Goal: Transaction & Acquisition: Register for event/course

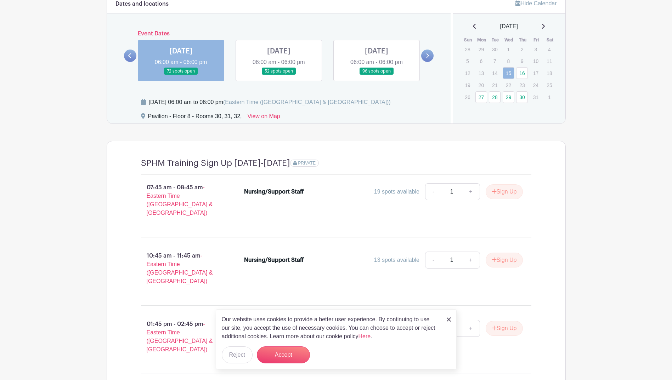
scroll to position [602, 0]
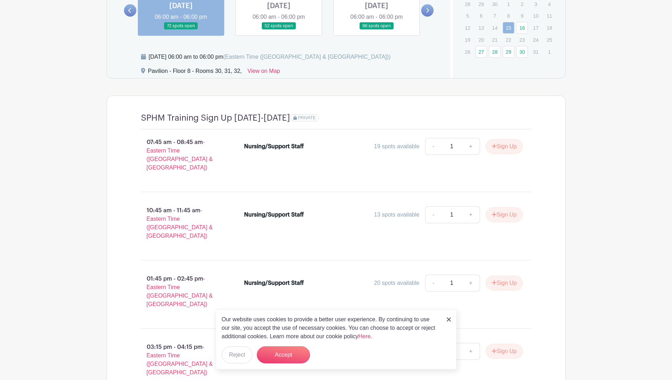
click at [386, 211] on div "13 spots available" at bounding box center [396, 215] width 45 height 9
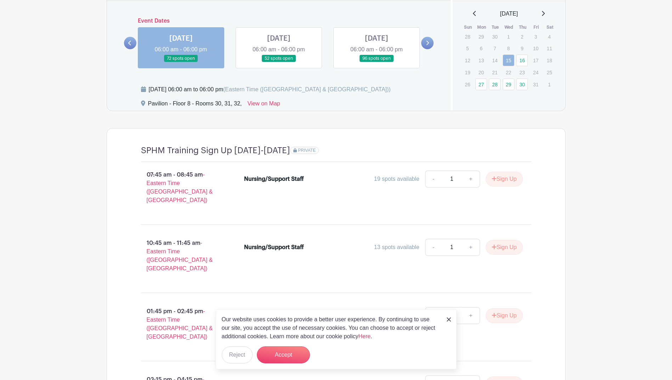
scroll to position [652, 0]
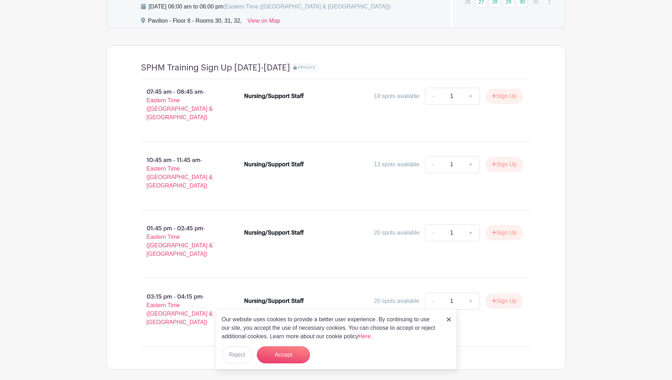
drag, startPoint x: 450, startPoint y: 321, endPoint x: 442, endPoint y: 312, distance: 11.0
click at [450, 321] on img at bounding box center [449, 320] width 4 height 4
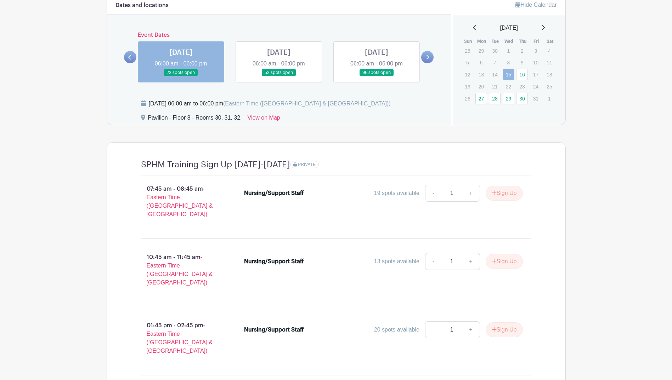
scroll to position [546, 0]
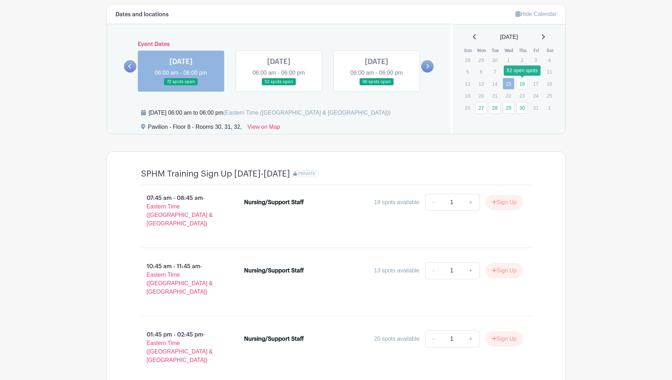
click at [520, 85] on link "16" at bounding box center [522, 84] width 12 height 12
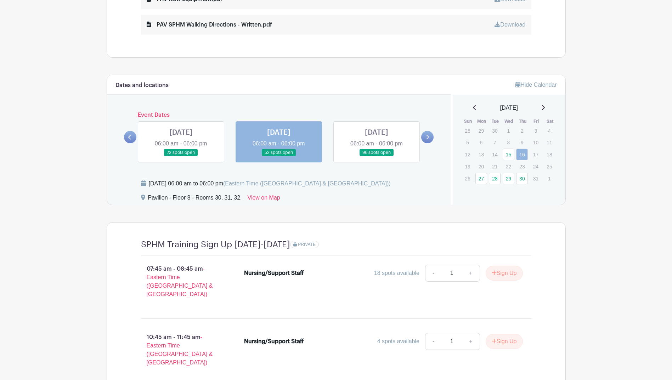
scroll to position [440, 0]
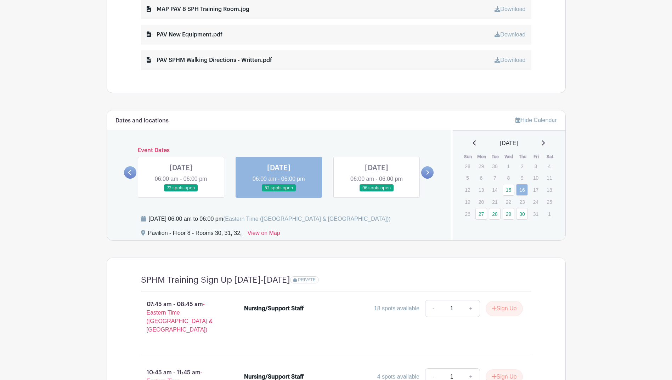
click at [429, 168] on link at bounding box center [427, 172] width 12 height 12
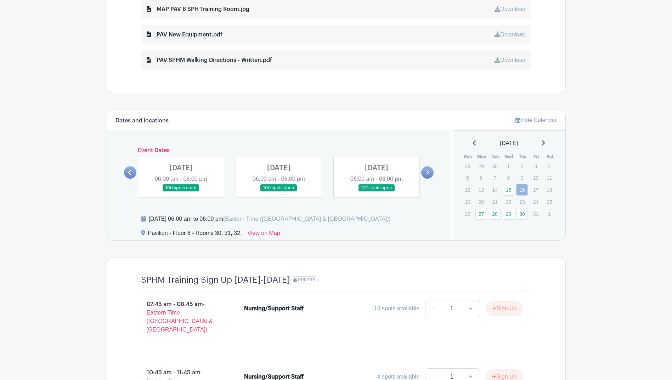
click at [429, 168] on link at bounding box center [427, 172] width 12 height 12
click at [128, 169] on link at bounding box center [130, 172] width 12 height 12
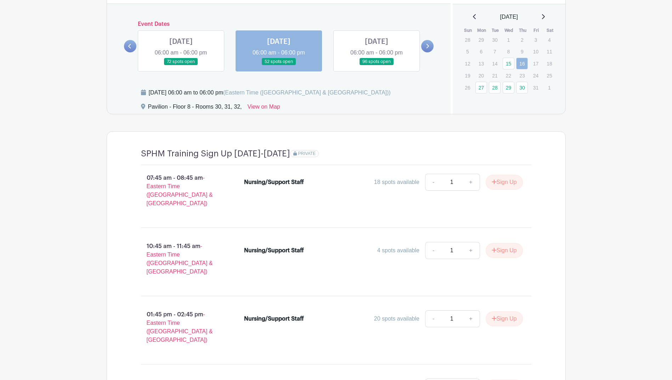
scroll to position [582, 0]
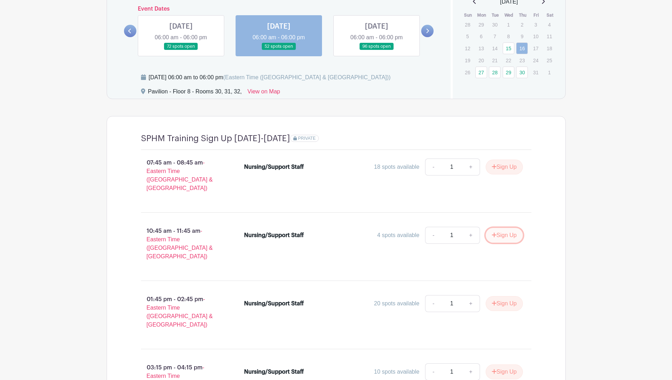
click at [496, 230] on button "Sign Up" at bounding box center [504, 235] width 37 height 15
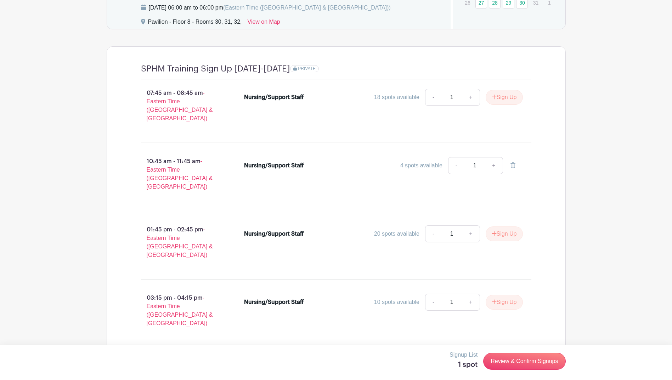
scroll to position [652, 0]
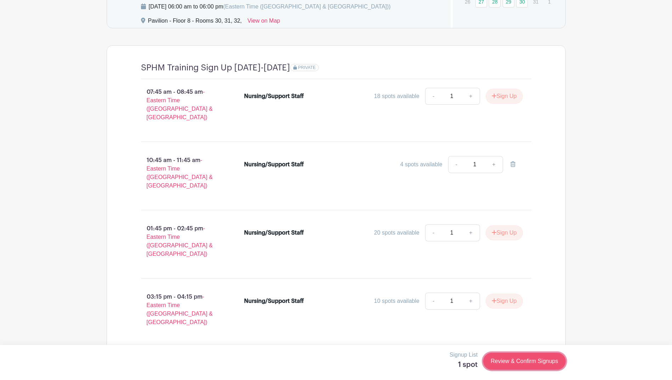
click at [527, 365] on link "Review & Confirm Signups" at bounding box center [524, 361] width 82 height 17
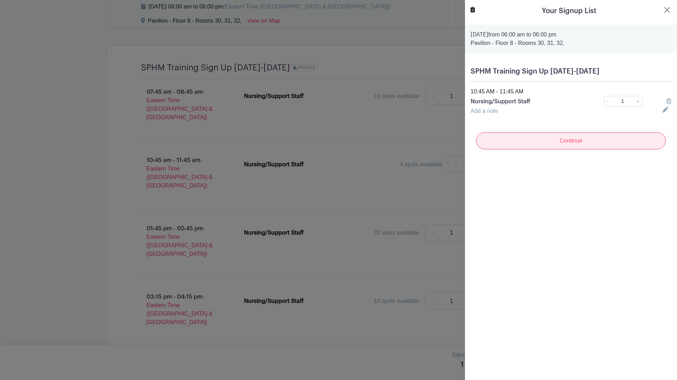
click at [579, 141] on input "Continue" at bounding box center [570, 140] width 189 height 17
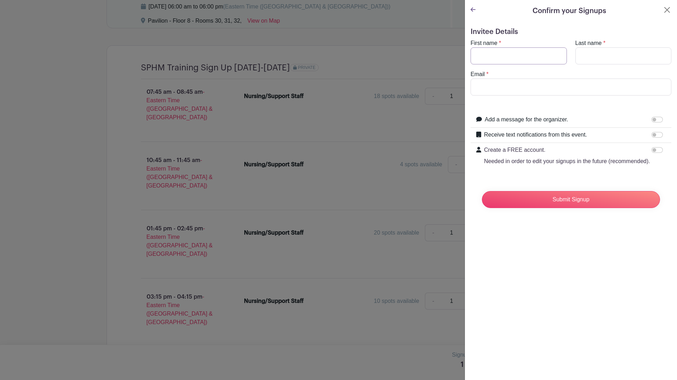
click at [527, 57] on input "First name" at bounding box center [519, 55] width 96 height 17
type input "Alyssa"
type input "[PERSON_NAME]"
type input "[PERSON_NAME][EMAIL_ADDRESS][DOMAIN_NAME]"
click at [654, 121] on input "Add a message for the organizer." at bounding box center [657, 120] width 11 height 6
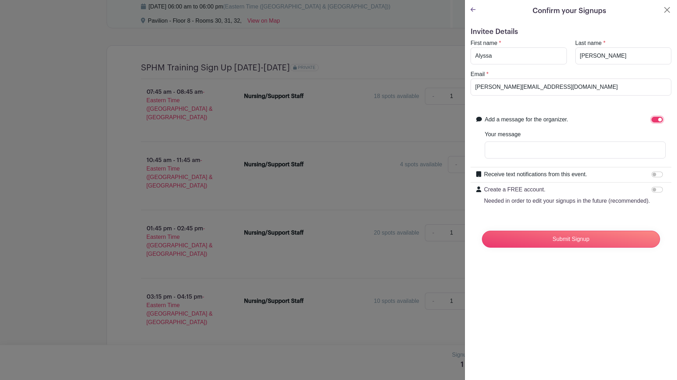
click at [654, 121] on input "Add a message for the organizer." at bounding box center [657, 120] width 11 height 6
checkbox input "false"
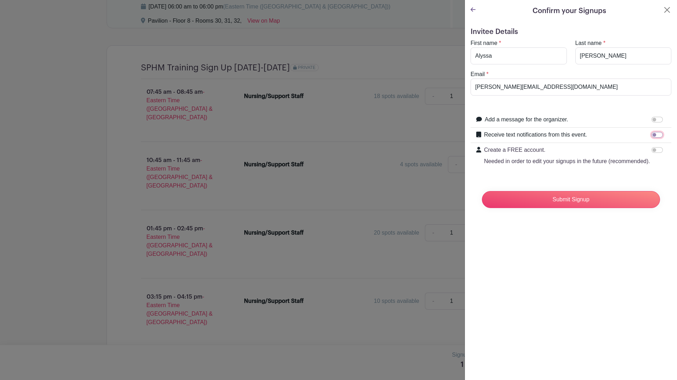
click at [652, 132] on input "Receive text notifications from this event." at bounding box center [657, 135] width 11 height 6
checkbox input "true"
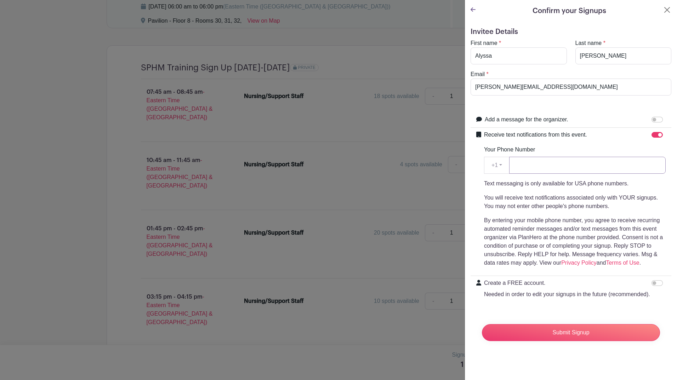
click at [600, 166] on input "Your Phone Number" at bounding box center [587, 165] width 157 height 17
type input "7347704401"
click at [573, 341] on input "Submit Signup" at bounding box center [571, 332] width 178 height 17
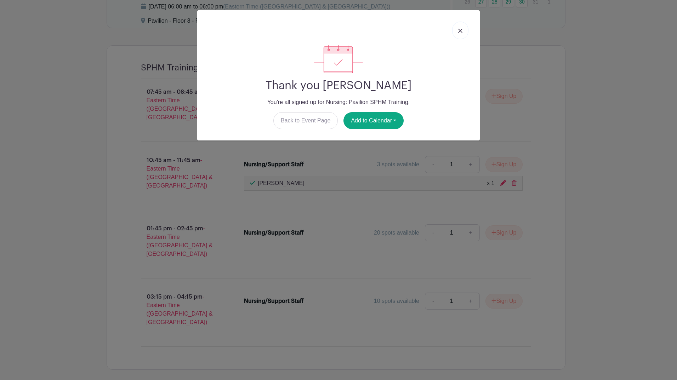
click at [468, 28] on link at bounding box center [460, 31] width 16 height 18
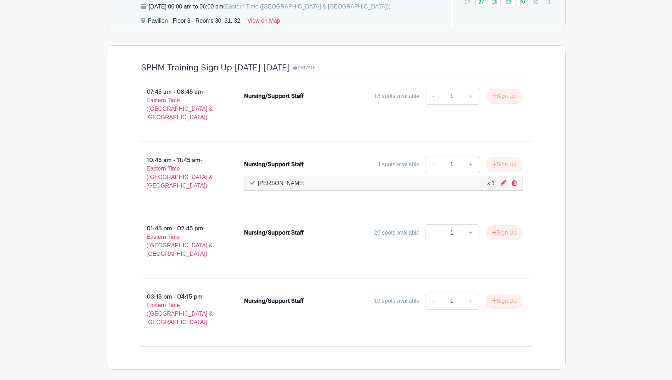
click at [256, 160] on div "Nursing/Support Staff" at bounding box center [274, 164] width 60 height 9
click at [437, 156] on link "-" at bounding box center [433, 164] width 16 height 17
click at [397, 160] on div "3 spots available" at bounding box center [398, 164] width 42 height 9
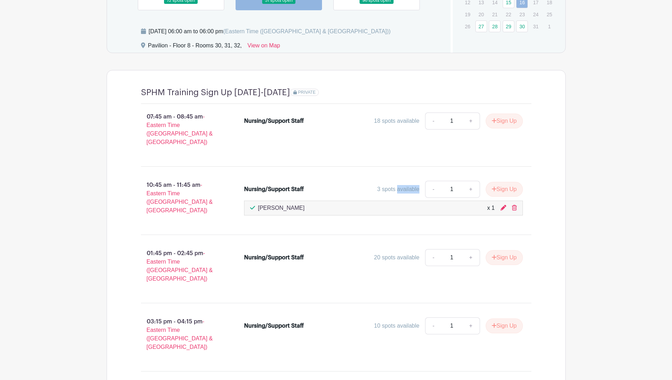
scroll to position [617, 0]
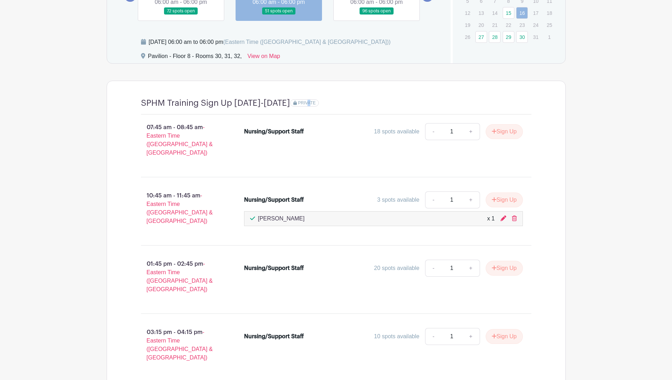
click at [296, 85] on div "SPHM Training Sign Up [DATE]-[DATE] PRIVATE 07:45 am - 08:45 am - Eastern Time …" at bounding box center [336, 243] width 424 height 324
drag, startPoint x: 296, startPoint y: 85, endPoint x: 370, endPoint y: 77, distance: 74.5
click at [370, 77] on turbo-frame "Dates and locations Event Dates [DATE] 06:00 am - 06:00 pm 72 spots open [DATE]…" at bounding box center [336, 169] width 459 height 473
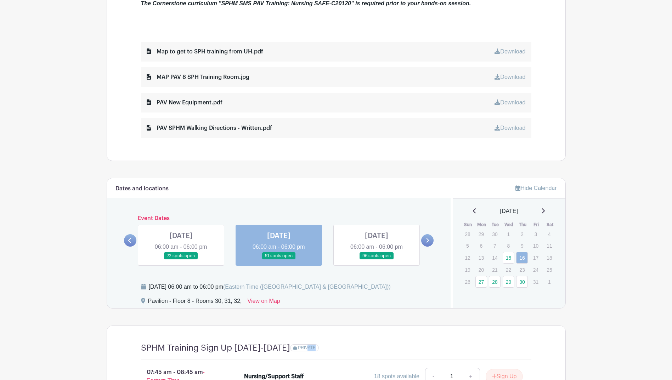
scroll to position [334, 0]
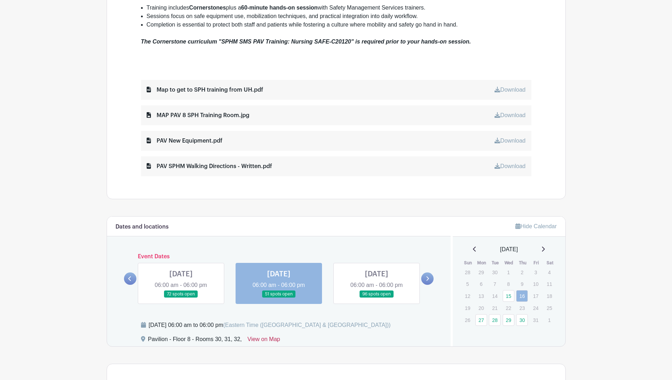
click at [257, 342] on link "View on Map" at bounding box center [264, 340] width 33 height 11
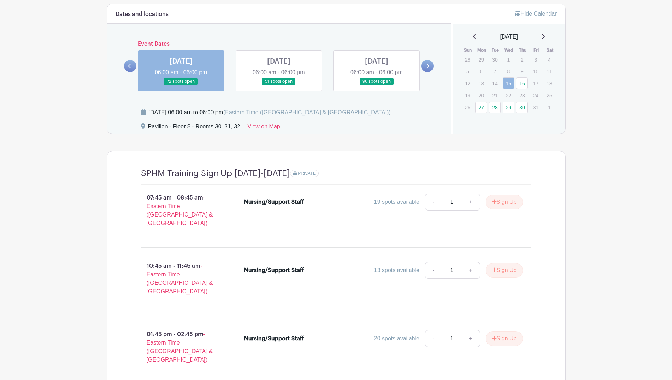
scroll to position [546, 0]
click at [279, 86] on link at bounding box center [279, 86] width 0 height 0
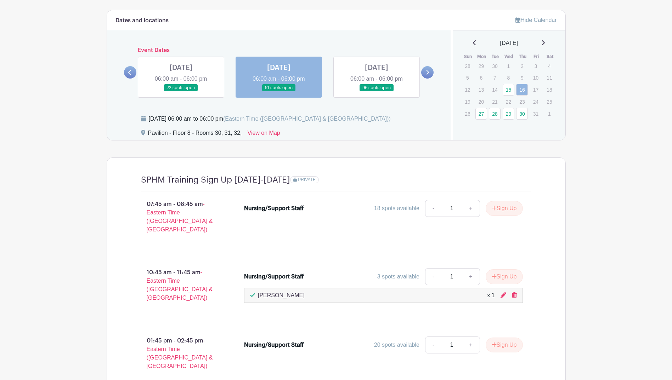
scroll to position [546, 0]
